Goal: Find specific page/section: Find specific page/section

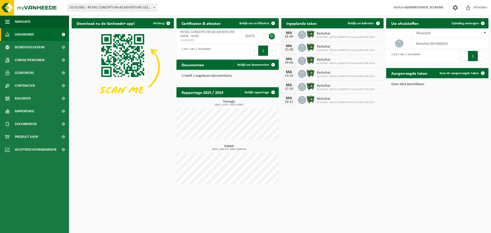
click at [117, 9] on span "02-013361 - RETAIL CONCEPTS NV-AS ADVENTURE OLEN - OLEN" at bounding box center [112, 7] width 89 height 7
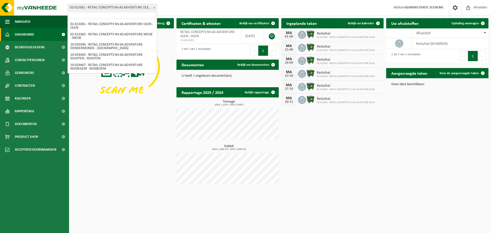
scroll to position [476, 0]
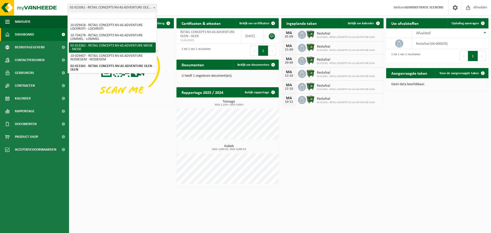
click at [116, 16] on input "search" at bounding box center [112, 16] width 87 height 6
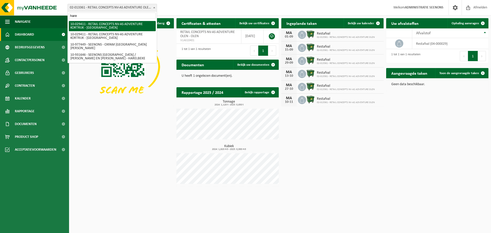
type input "haren"
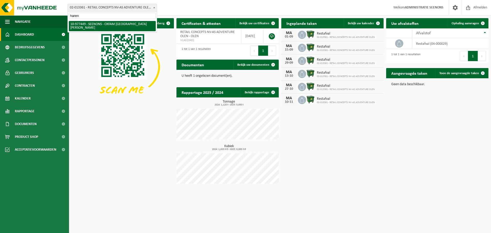
select select "159475"
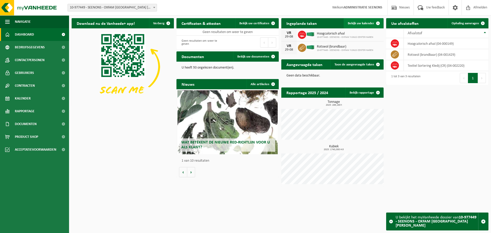
click at [378, 24] on span at bounding box center [377, 23] width 10 height 10
